Goal: Information Seeking & Learning: Learn about a topic

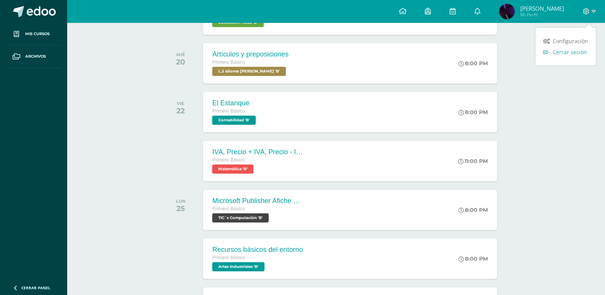
scroll to position [743, 0]
click at [567, 50] on span "Cerrar sesión" at bounding box center [570, 51] width 34 height 7
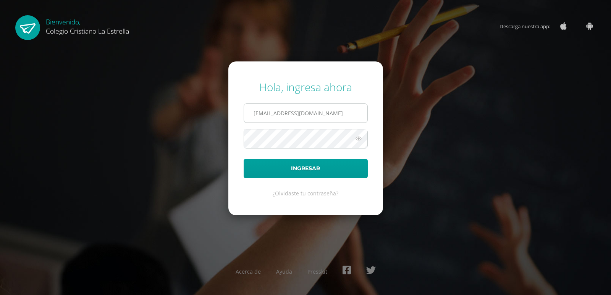
click at [280, 116] on input "2021168@laestrella.edu.gt" at bounding box center [305, 113] width 123 height 19
type input "223@laestrella.edu.gt"
click at [294, 170] on button "Ingresar" at bounding box center [306, 168] width 124 height 19
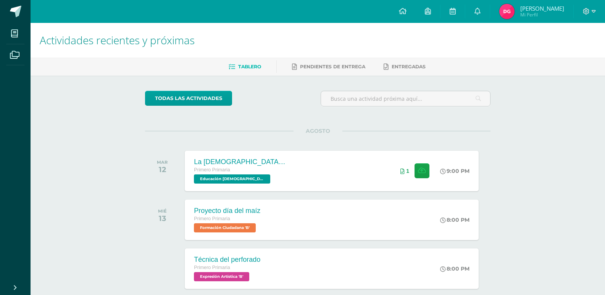
scroll to position [153, 0]
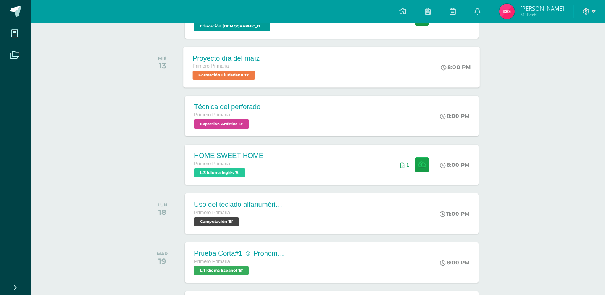
click at [247, 71] on span "Formación Ciudadana 'B'" at bounding box center [224, 75] width 63 height 9
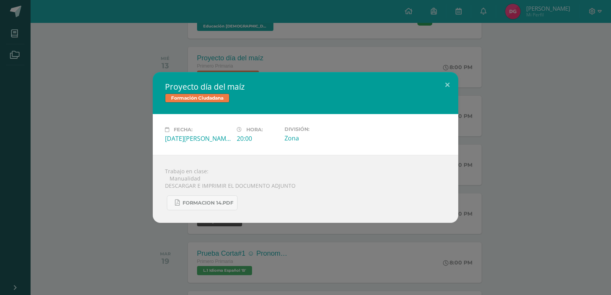
click at [143, 197] on div "Proyecto día del maíz Formación Ciudadana Fecha: [DATE][PERSON_NAME] Hora: 20:0…" at bounding box center [305, 147] width 605 height 151
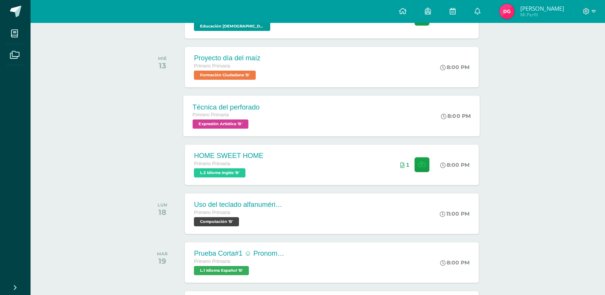
click at [233, 124] on span "Expresión Artística 'B'" at bounding box center [221, 124] width 56 height 9
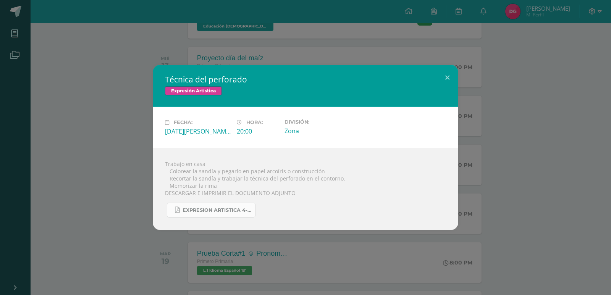
click at [198, 217] on link "EXPRESION ARTISTICA 4-25.pdf" at bounding box center [211, 210] width 89 height 15
click at [543, 161] on div "Técnica del perforado Expresión Artística Fecha: [DATE][PERSON_NAME] Hora: 20:0…" at bounding box center [305, 147] width 605 height 165
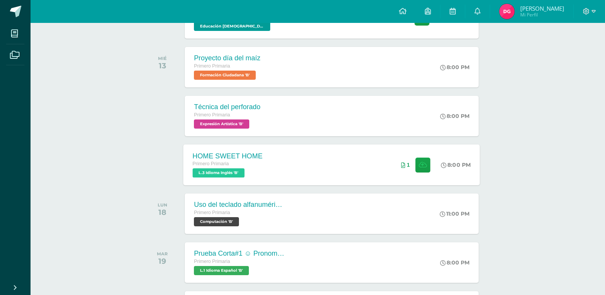
click at [235, 166] on div "Primero Primaria" at bounding box center [228, 164] width 70 height 8
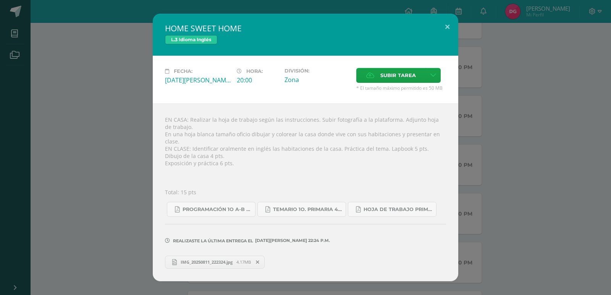
click at [142, 44] on div "HOME SWEET HOME L.3 Idioma Inglés Fecha: [DATE][PERSON_NAME] Hora: 20:00 Divisi…" at bounding box center [305, 147] width 605 height 267
